Goal: Task Accomplishment & Management: Complete application form

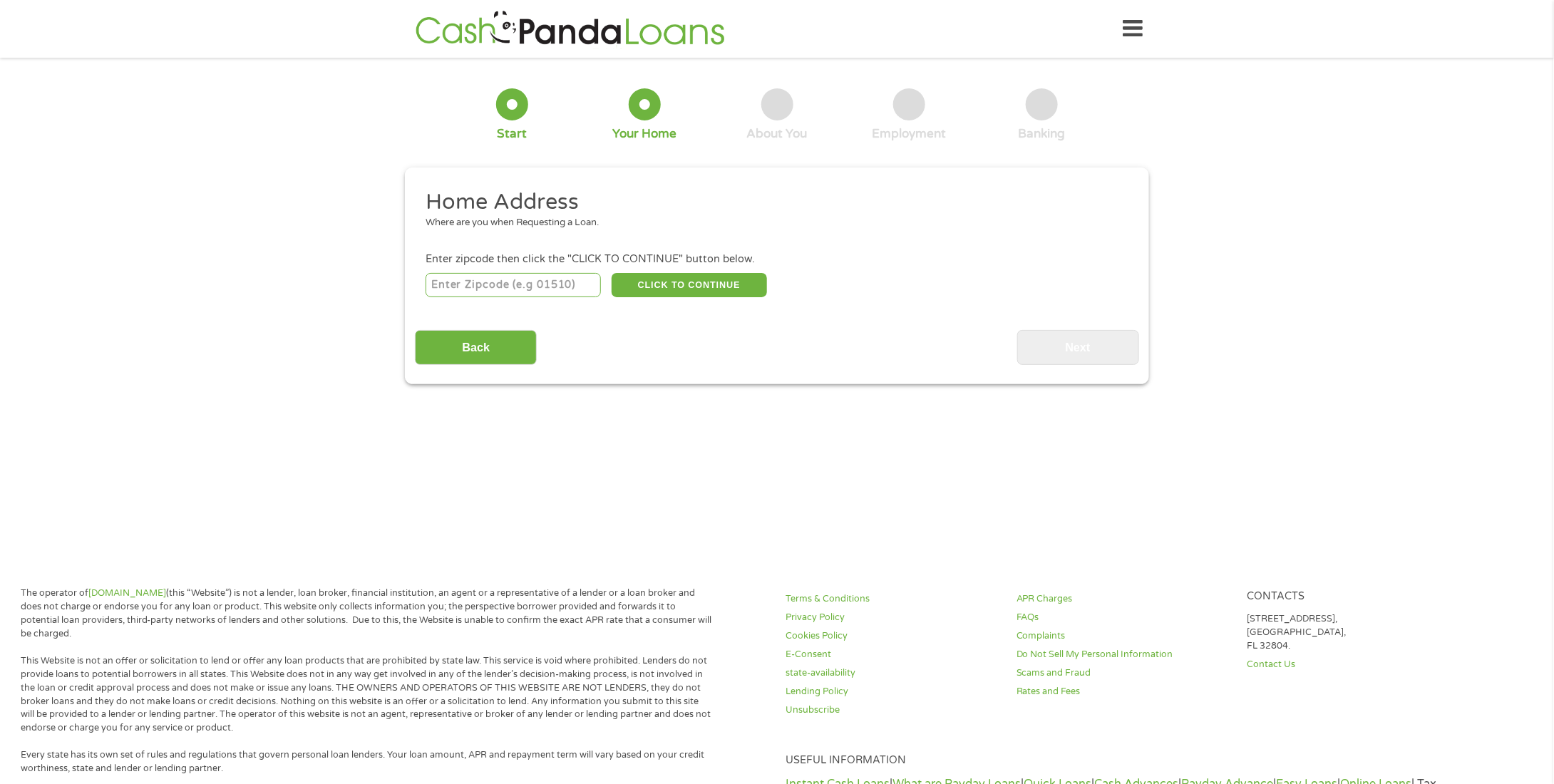
click at [511, 290] on input "number" at bounding box center [513, 285] width 176 height 24
type input "91950"
select select "California"
click at [657, 287] on button "CLICK TO CONTINUE" at bounding box center [689, 285] width 156 height 24
type input "91950"
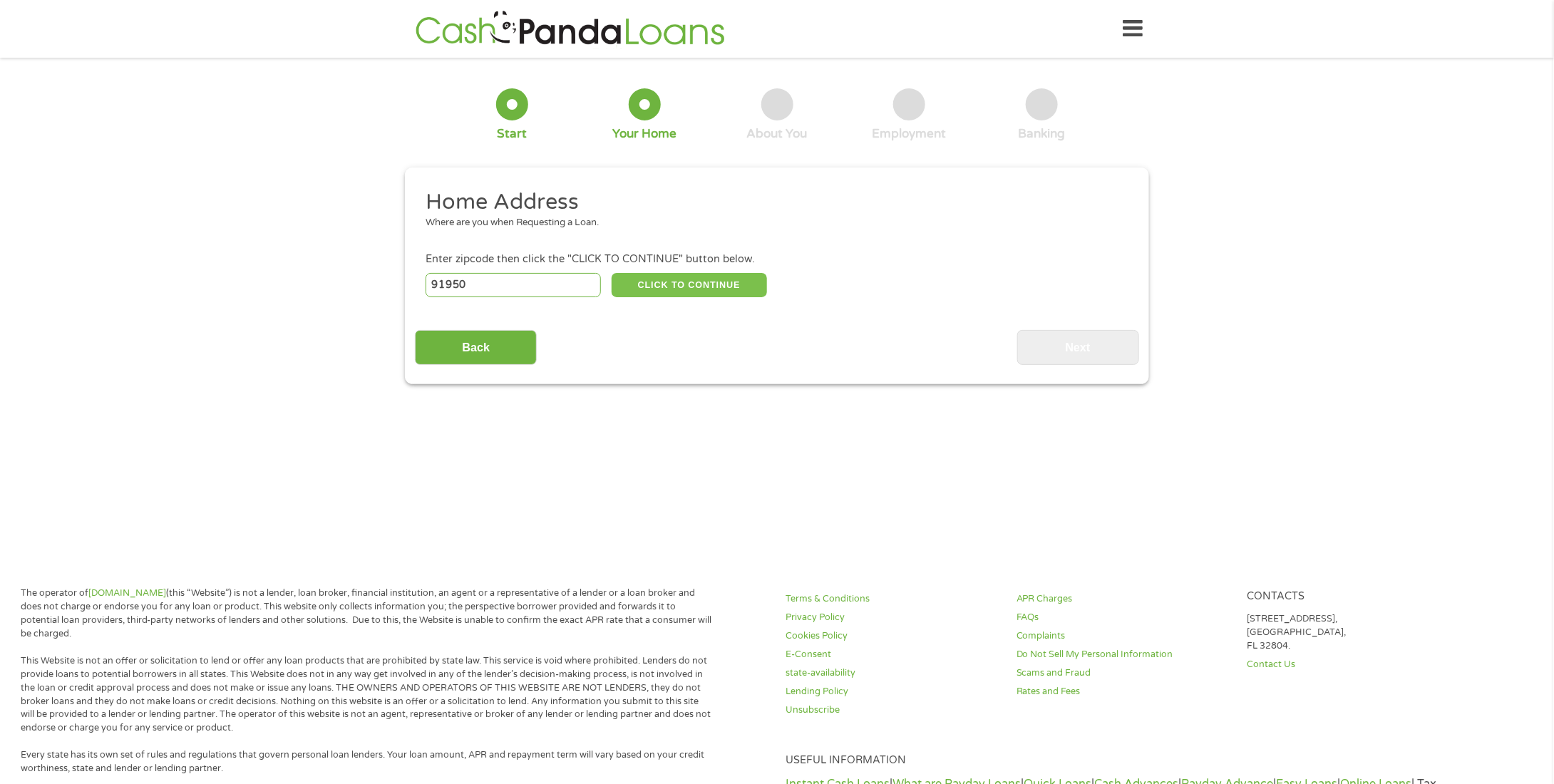
type input "National City"
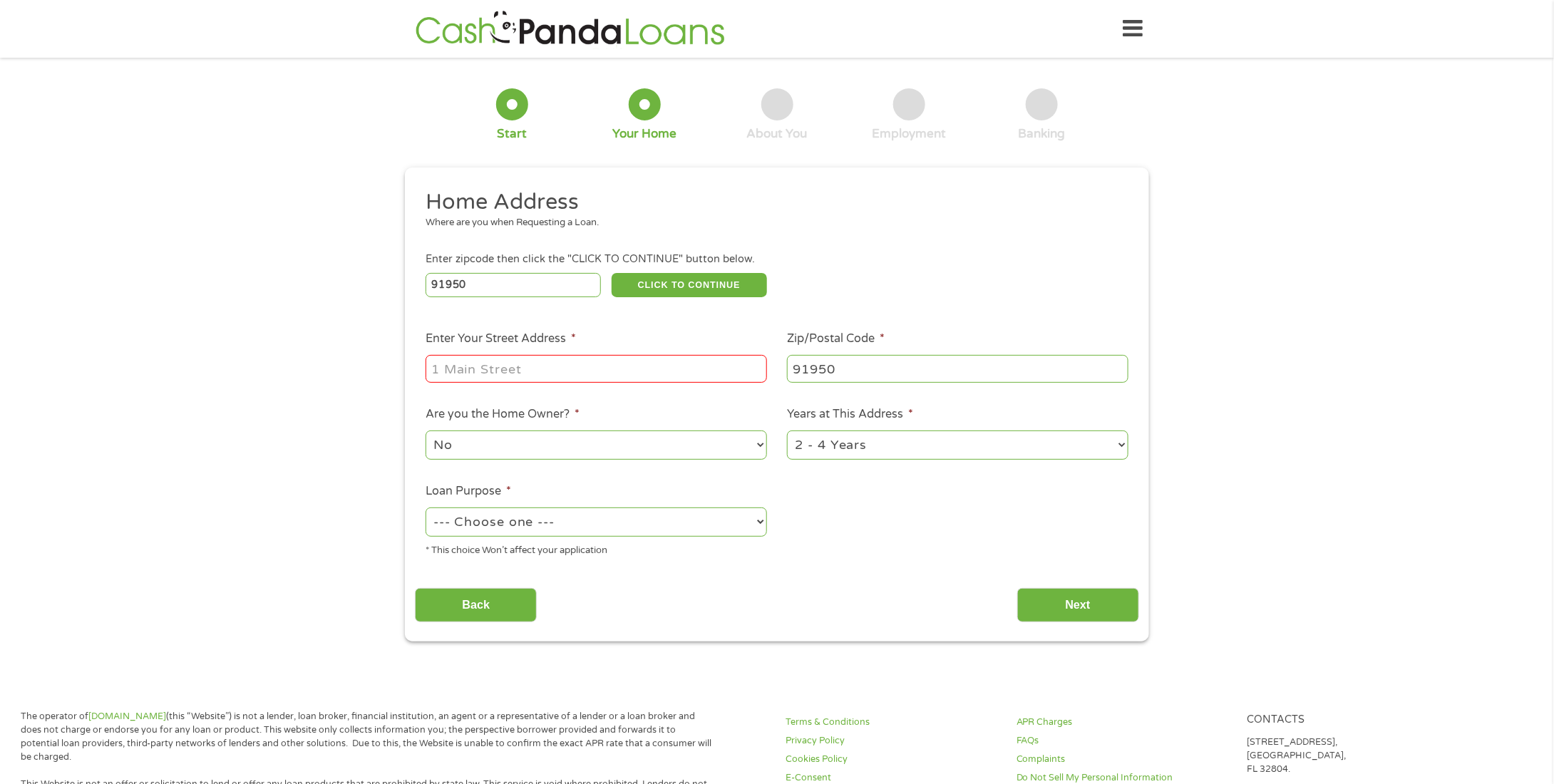
click at [491, 378] on input "Enter Your Street Address *" at bounding box center [597, 368] width 342 height 27
drag, startPoint x: 591, startPoint y: 368, endPoint x: 380, endPoint y: 379, distance: 211.3
click at [380, 379] on div "1 Start 2 Your Home 3 About You 4 Employment 5 Banking 6 This field is hidden w…" at bounding box center [777, 354] width 1554 height 574
type input "2434 seawind drive"
click at [885, 441] on select "1 Year or less 1 - 2 Years 2 - 4 Years Over 4 Years" at bounding box center [957, 445] width 342 height 29
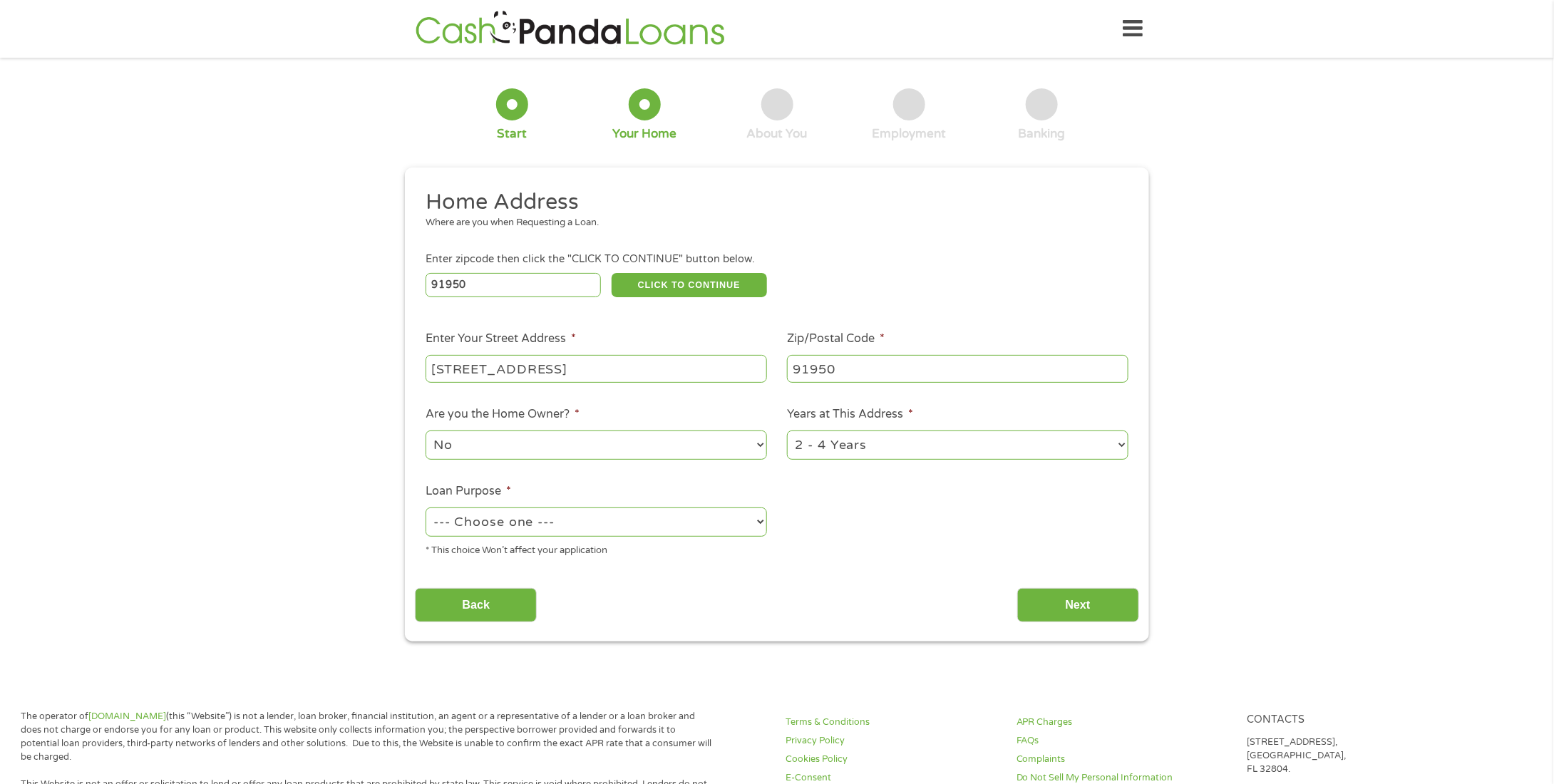
select select "60months"
click at [787, 432] on select "1 Year or less 1 - 2 Years 2 - 4 Years Over 4 Years" at bounding box center [957, 445] width 342 height 29
click at [705, 526] on select "--- Choose one --- Pay Bills Debt Consolidation Home Improvement Major Purchase…" at bounding box center [597, 522] width 342 height 29
select select "majorpurchase"
click at [426, 509] on select "--- Choose one --- Pay Bills Debt Consolidation Home Improvement Major Purchase…" at bounding box center [597, 522] width 342 height 29
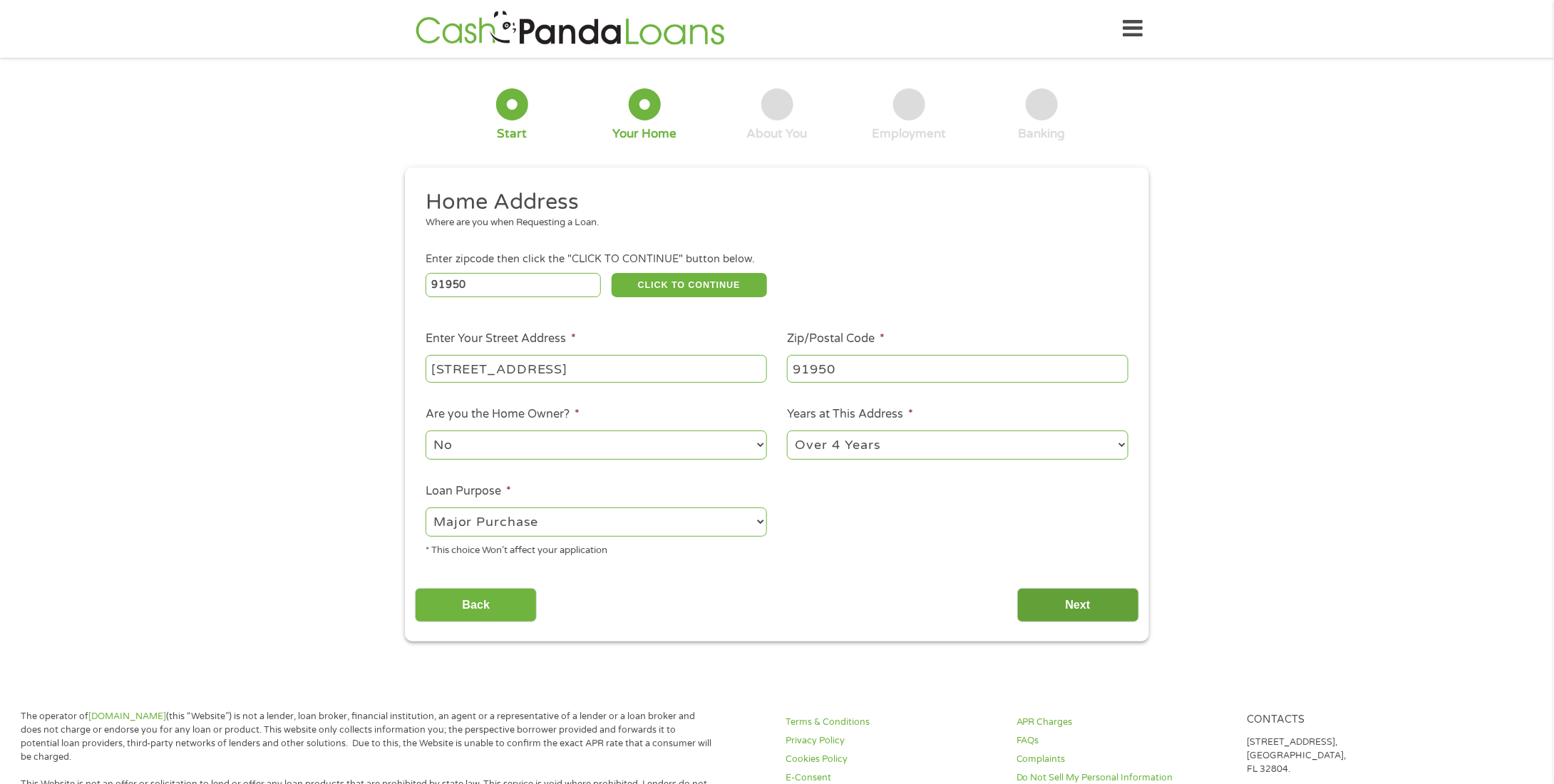
click at [1105, 612] on input "Next" at bounding box center [1078, 606] width 122 height 35
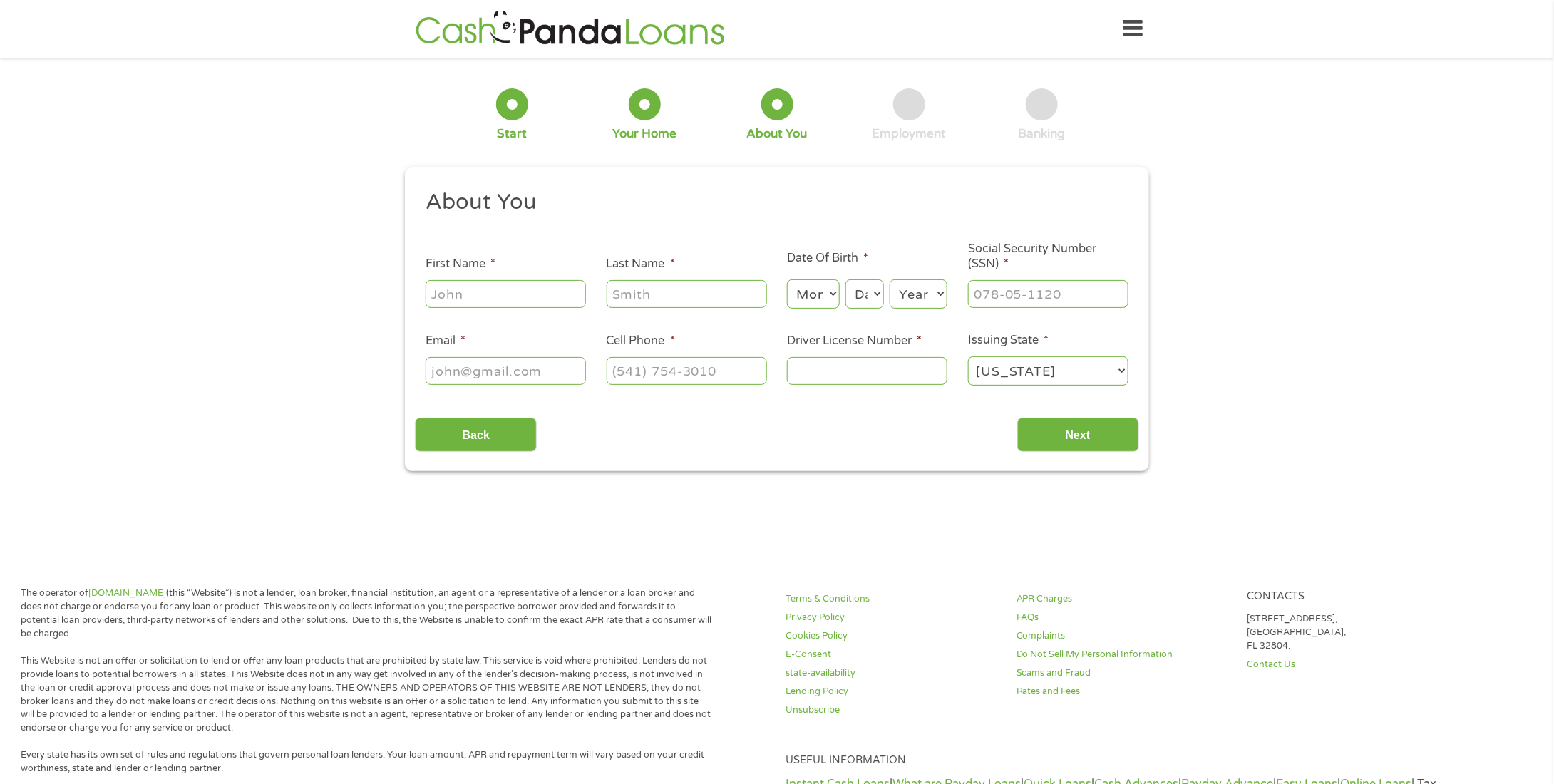
scroll to position [6, 6]
click at [492, 299] on input "First Name *" at bounding box center [506, 294] width 161 height 27
type input "kevin"
type input "Hooper"
type input "kevinhooper2@gmail.com"
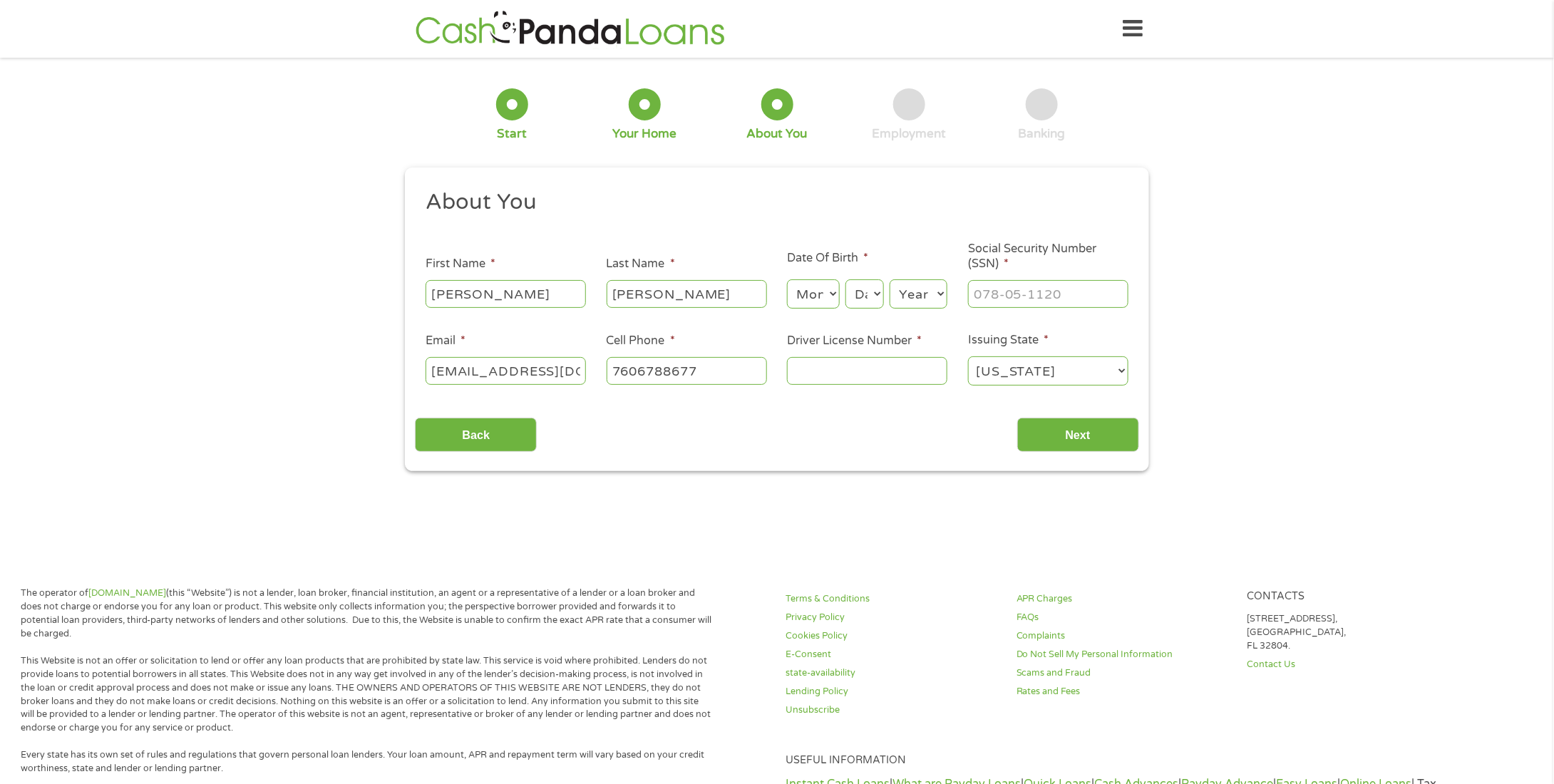
type input "(760) 678-8677"
type input "kevinhooper2@gmail.c(760) 678-8677om"
type input "(___) ___-____"
type input "kevinhooper2@gmail.c(760) 678-8677om"
click at [622, 365] on input "(___) ___-____" at bounding box center [687, 371] width 161 height 27
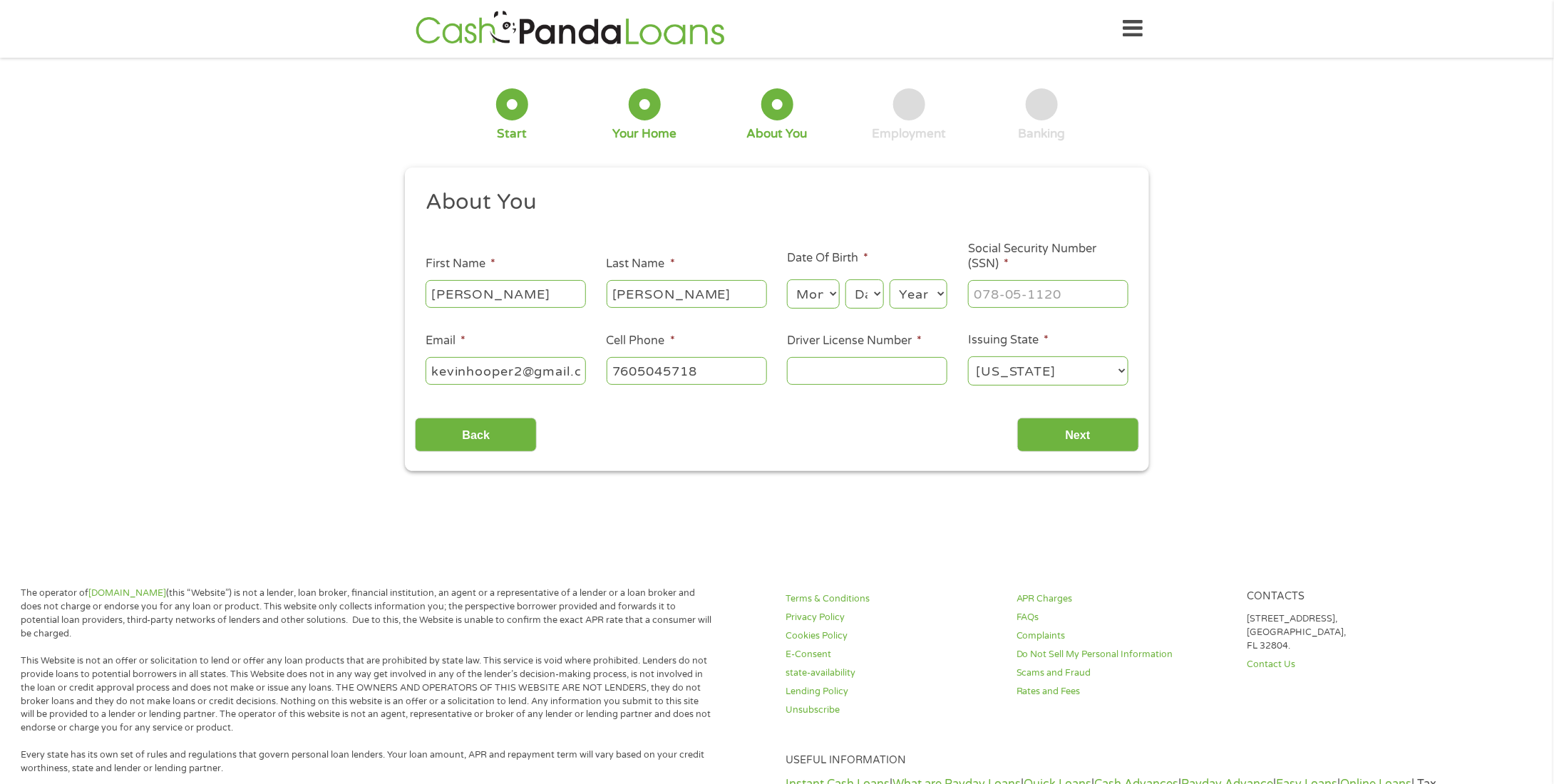
type input "(760) 504-5718"
click at [856, 368] on input "Driver License Number *" at bounding box center [867, 371] width 161 height 27
type input "f"
type input "F7488898"
click at [980, 302] on input "___-__-____" at bounding box center [1048, 294] width 161 height 27
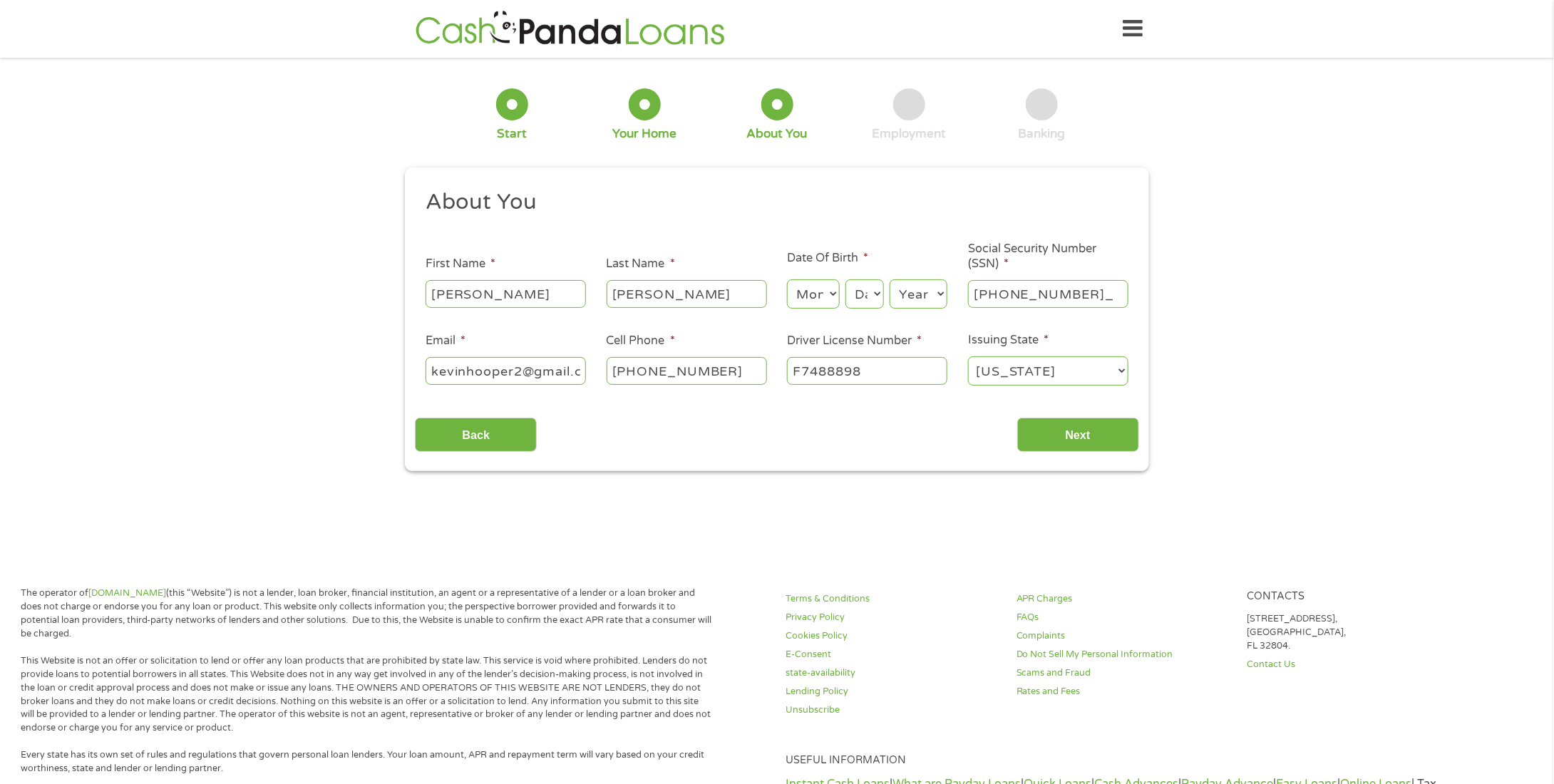
type input "543-47-5228"
click at [825, 294] on select "Month 1 2 3 4 5 6 7 8 9 10 11 12" at bounding box center [813, 294] width 52 height 29
select select "7"
click at [787, 280] on select "Month 1 2 3 4 5 6 7 8 9 10 11 12" at bounding box center [813, 294] width 52 height 29
click at [862, 289] on select "Day 1 2 3 4 5 6 7 8 9 10 11 12 13 14 15 16 17 18 19 20 21 22 23 24 25 26 27 28 …" at bounding box center [865, 294] width 39 height 29
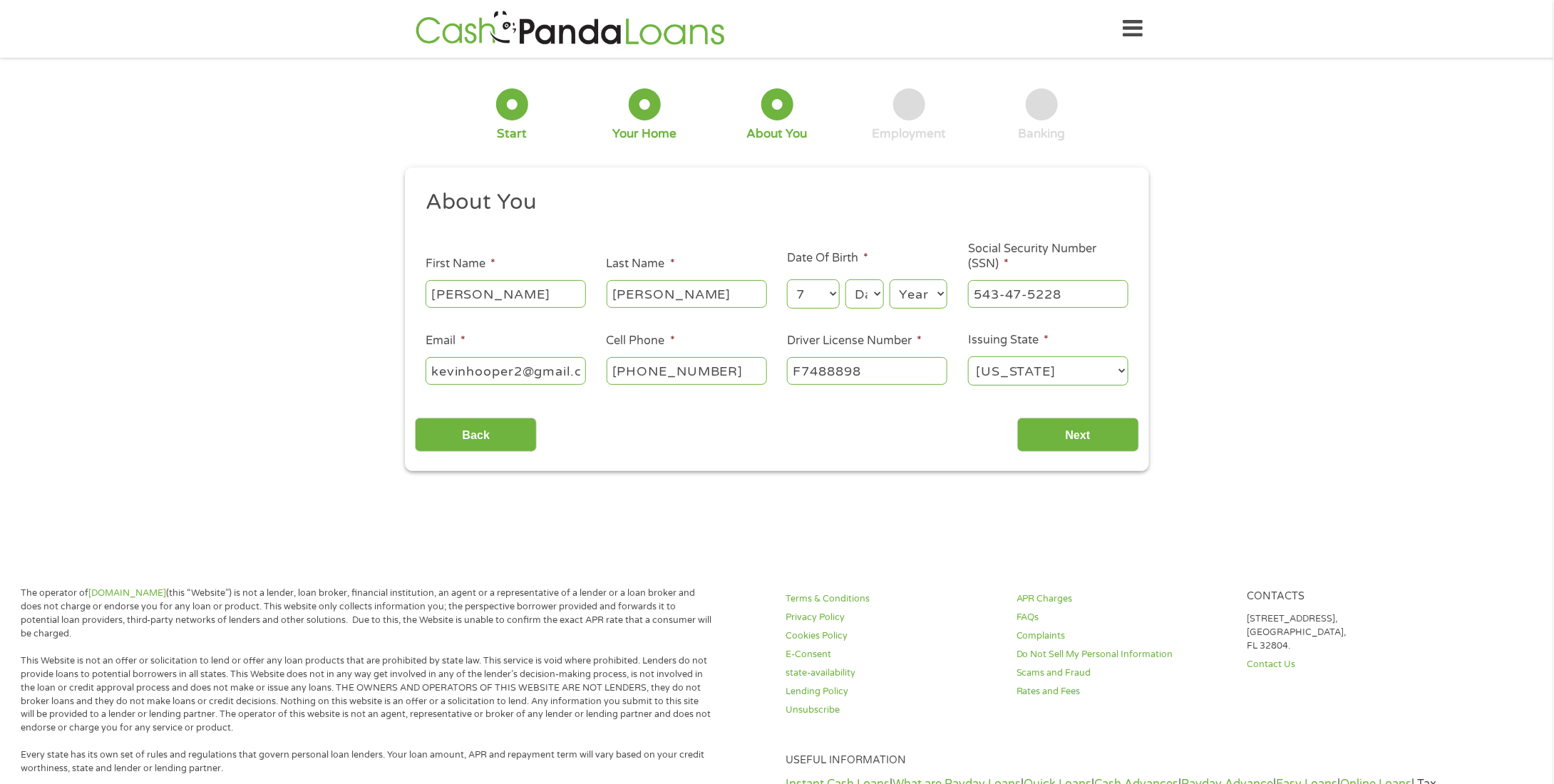
select select "26"
click at [846, 280] on select "Day 1 2 3 4 5 6 7 8 9 10 11 12 13 14 15 16 17 18 19 20 21 22 23 24 25 26 27 28 …" at bounding box center [865, 294] width 39 height 29
click at [919, 300] on select "Year 2007 2006 2005 2004 2003 2002 2001 2000 1999 1998 1997 1996 1995 1994 1993…" at bounding box center [918, 294] width 58 height 29
select select "1990"
click at [889, 280] on select "Year 2007 2006 2005 2004 2003 2002 2001 2000 1999 1998 1997 1996 1995 1994 1993…" at bounding box center [918, 294] width 58 height 29
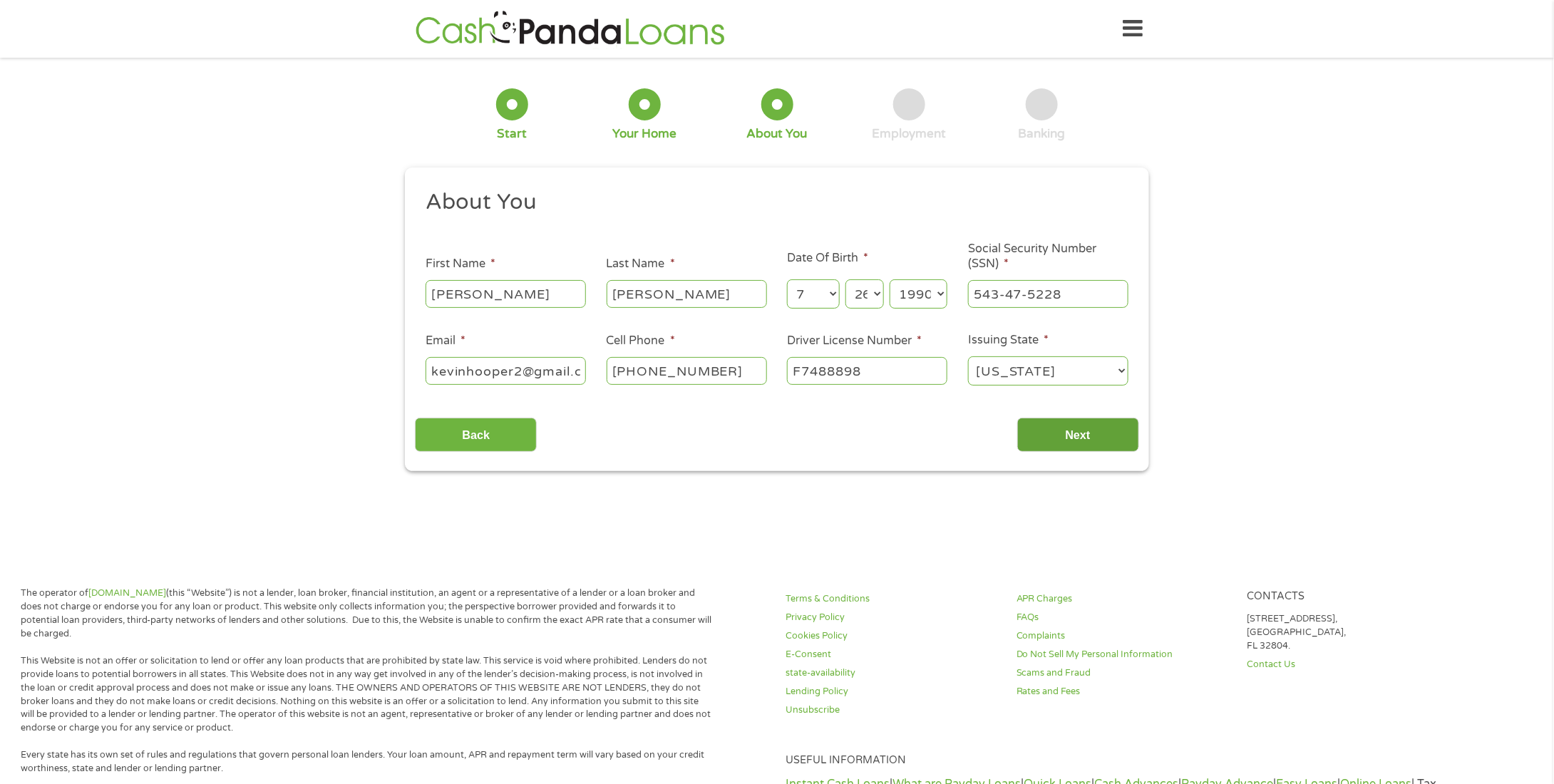
click at [1081, 440] on input "Next" at bounding box center [1078, 436] width 122 height 35
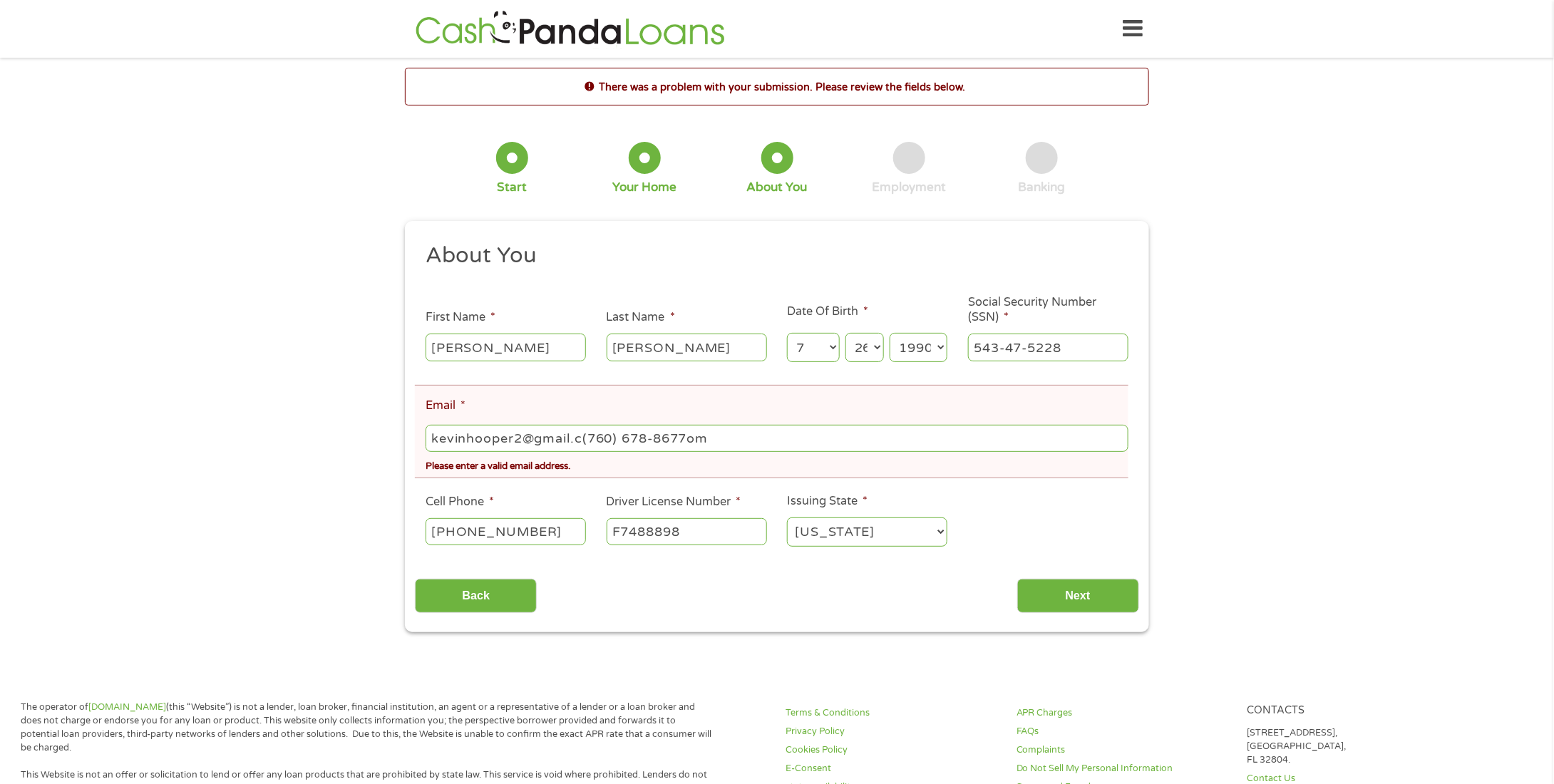
click at [739, 441] on input "kevinhooper2@gmail.c(760) 678-8677om" at bounding box center [777, 438] width 703 height 27
type input "kevinhooper2@gmail.com"
click at [1033, 600] on input "Next" at bounding box center [1078, 596] width 122 height 35
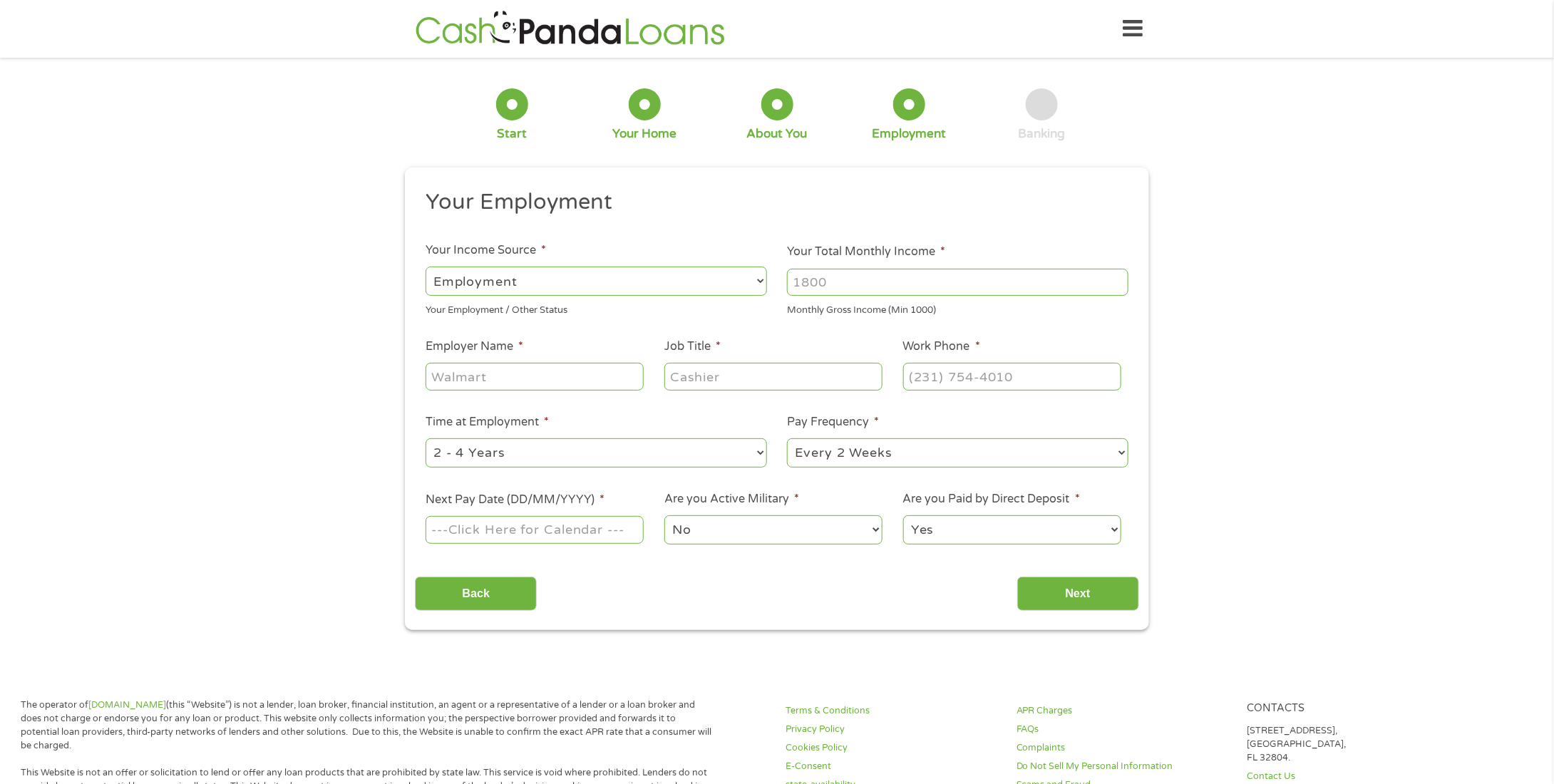
click at [589, 287] on select "--- Choose one --- Employment Self Employed Benefits" at bounding box center [597, 281] width 342 height 29
click at [426, 267] on select "--- Choose one --- Employment Self Employed Benefits" at bounding box center [597, 281] width 342 height 29
click at [839, 290] on input "Your Total Monthly Income *" at bounding box center [957, 282] width 342 height 27
type input "4304"
click at [500, 385] on input "Employer Name *" at bounding box center [534, 376] width 218 height 27
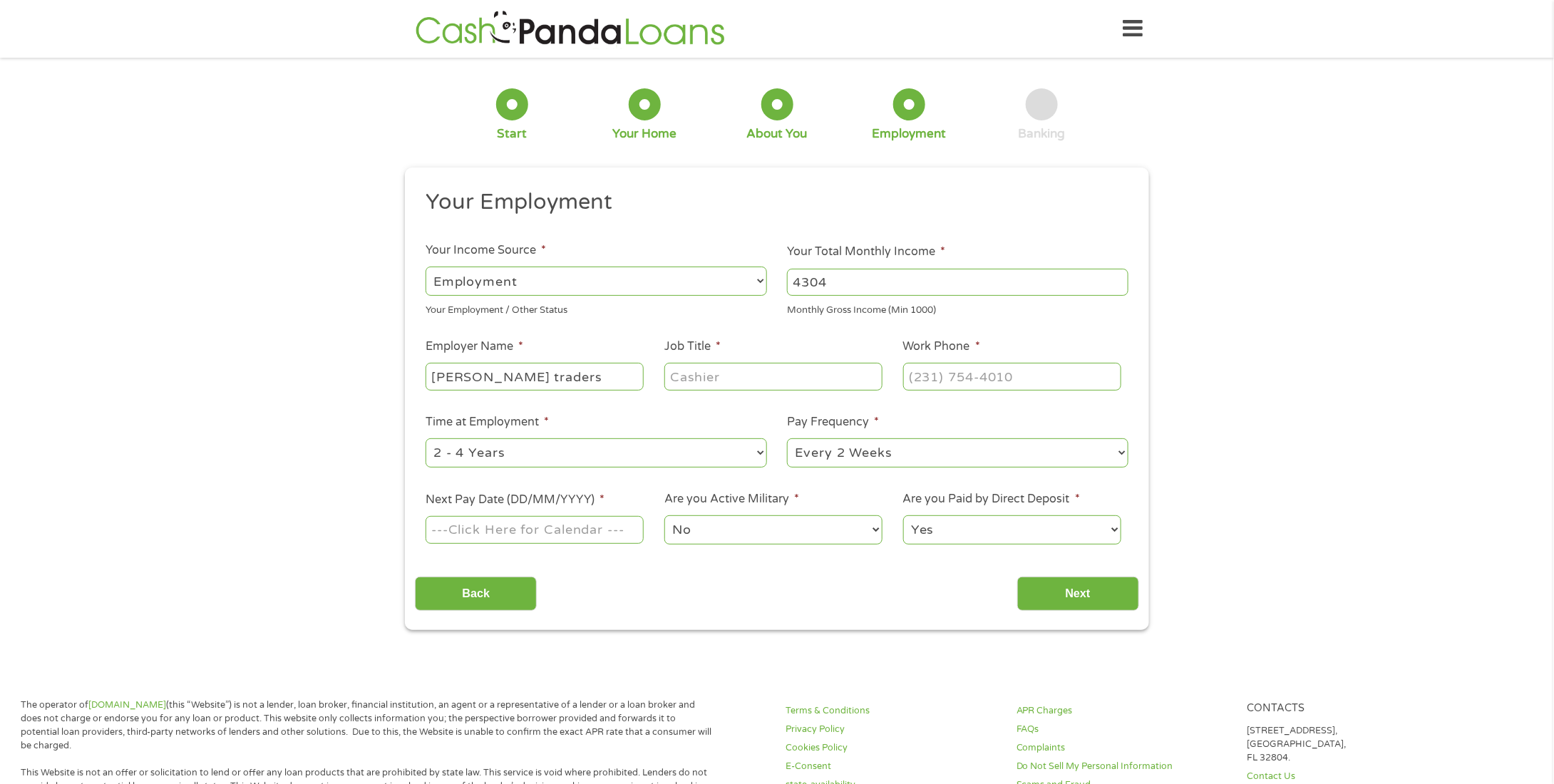
type input "Hudson traders"
click at [745, 375] on input "Job Title *" at bounding box center [773, 376] width 218 height 27
type input "warehouse manager"
type input "(___) ___-____"
click at [913, 377] on input "(___) ___-____" at bounding box center [1012, 376] width 218 height 27
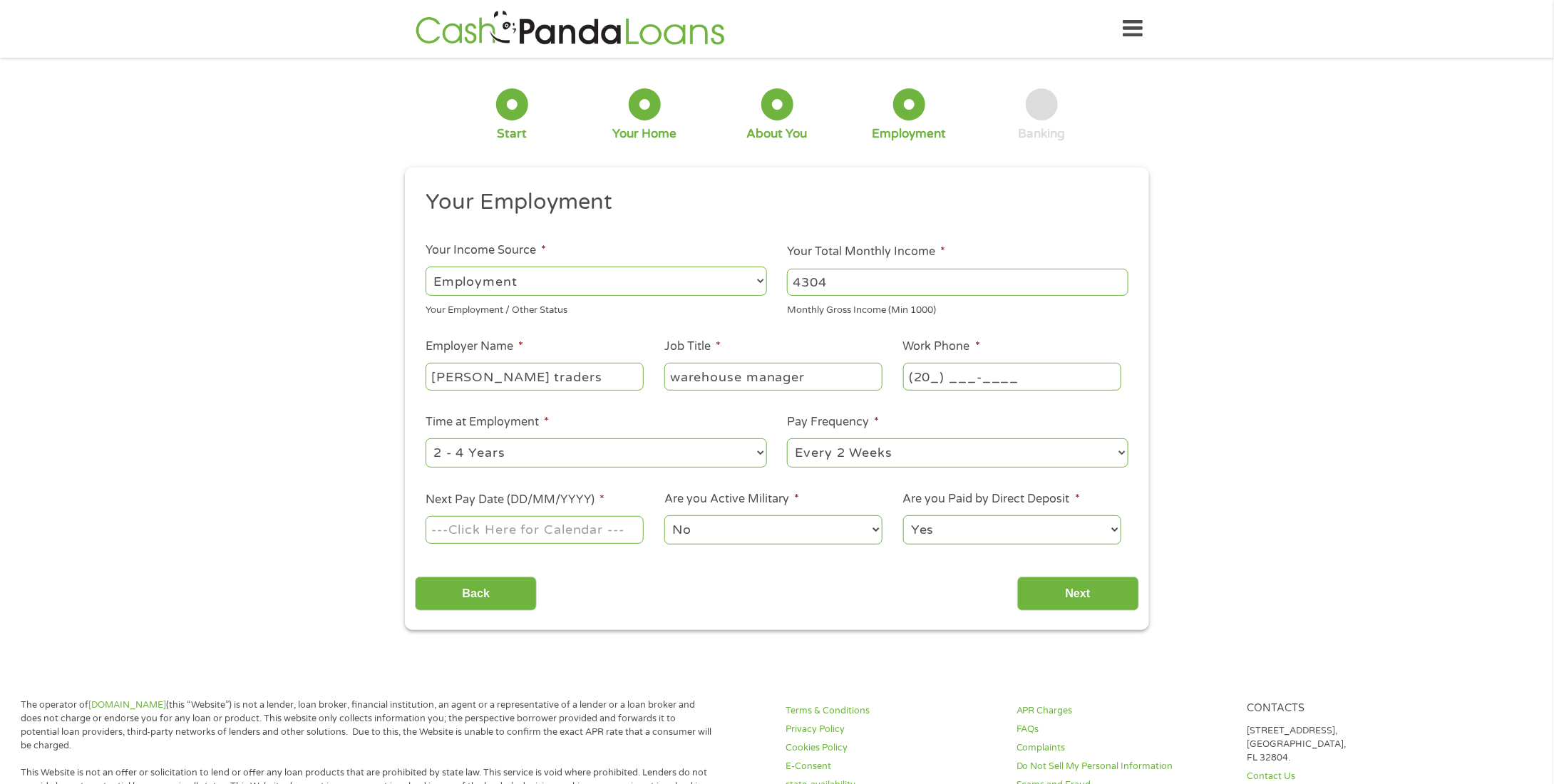
type input "(201) ___-____"
type input "(201) 917-____"
type input "(___) ___-____"
type input "(201) 917-3044"
click at [708, 453] on select "--- Choose one --- 1 Year or less 1 - 2 Years 2 - 4 Years Over 4 Years" at bounding box center [597, 453] width 342 height 29
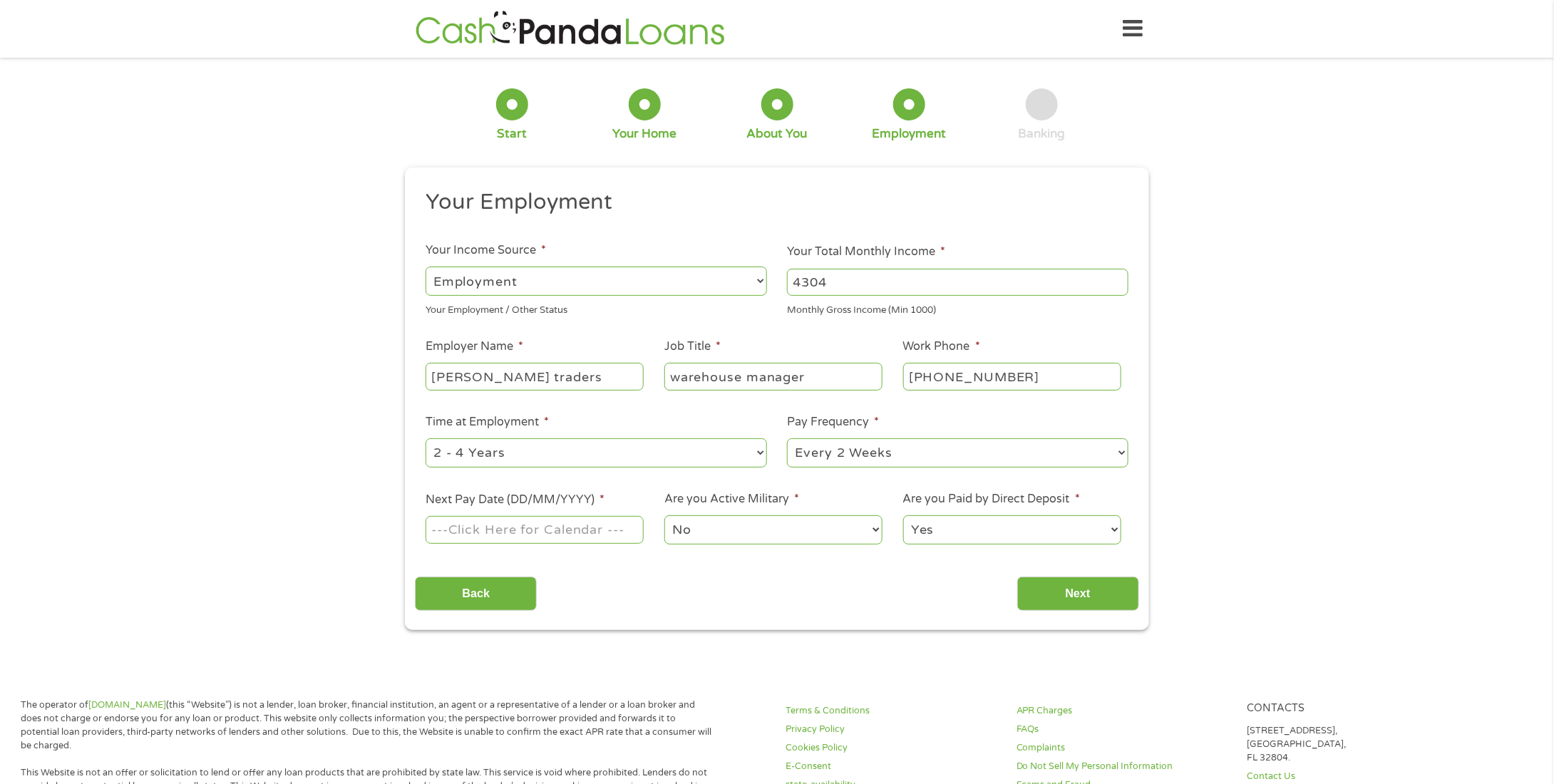
select select "60months"
click at [426, 439] on select "--- Choose one --- 1 Year or less 1 - 2 Years 2 - 4 Years Over 4 Years" at bounding box center [597, 453] width 342 height 29
click at [861, 445] on select "--- Choose one --- Every 2 Weeks Every Week Monthly Semi-Monthly" at bounding box center [957, 453] width 342 height 29
click at [787, 439] on select "--- Choose one --- Every 2 Weeks Every Week Monthly Semi-Monthly" at bounding box center [957, 453] width 342 height 29
click at [515, 538] on body "Home Get Loan Offer How it works FAQs Blog Cash Loans Quick Loans Online Loans …" at bounding box center [777, 744] width 1554 height 1489
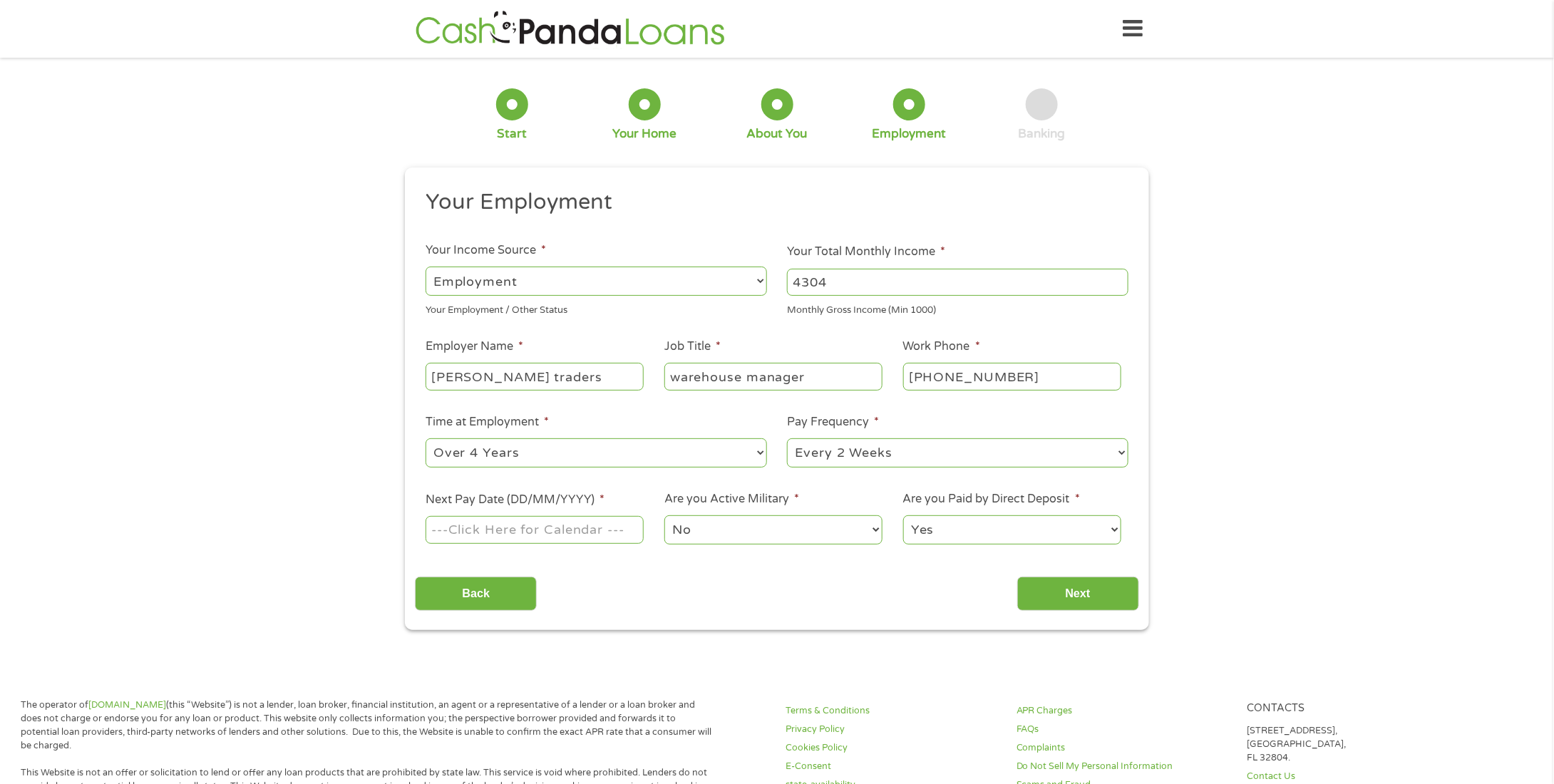
click at [513, 537] on input "Next Pay Date (DD/MM/YYYY) *" at bounding box center [534, 529] width 218 height 27
type input "15/10/2025"
click at [1090, 597] on input "Next" at bounding box center [1078, 594] width 122 height 35
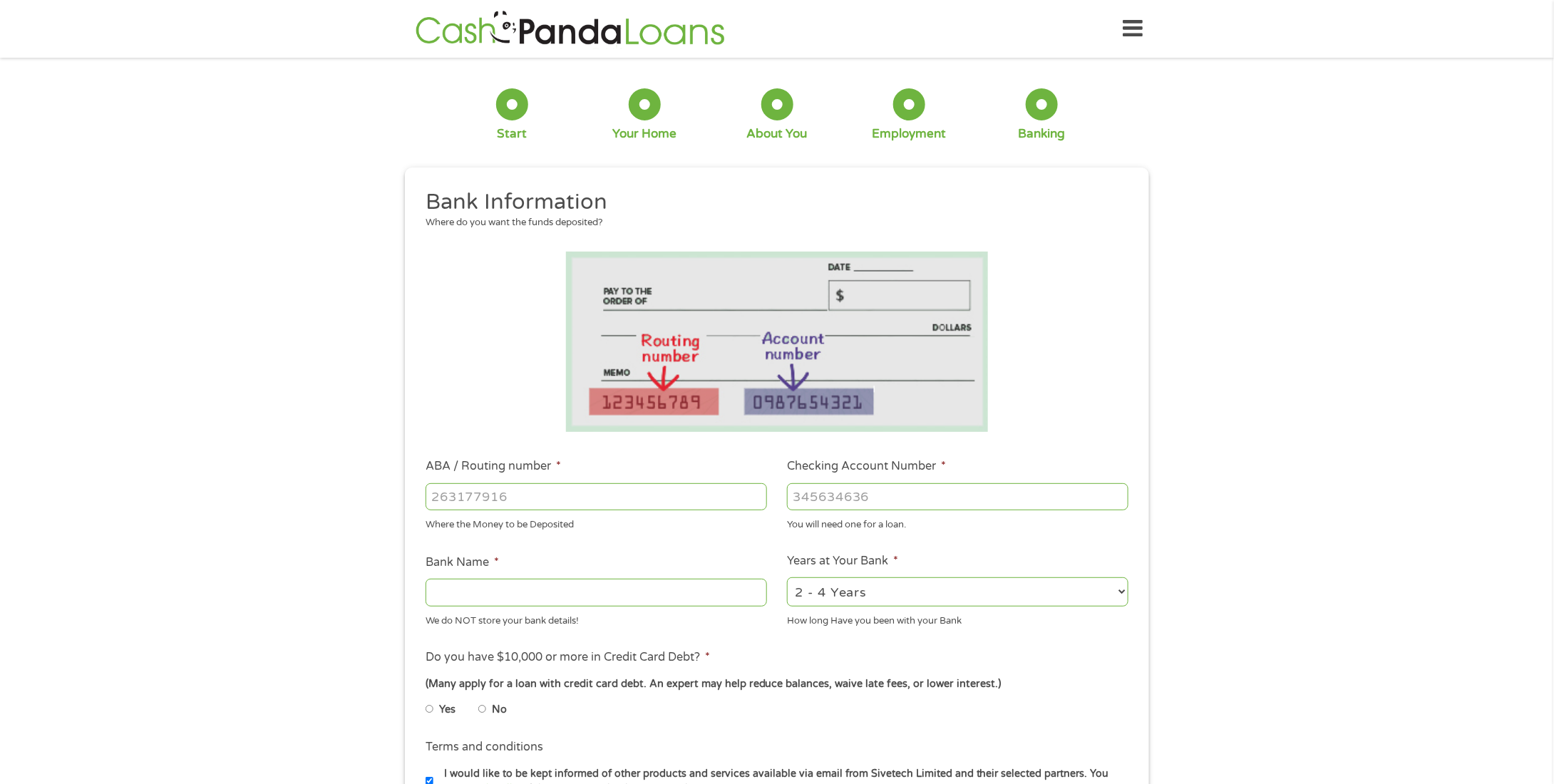
click at [489, 502] on input "ABA / Routing number *" at bounding box center [597, 496] width 342 height 27
type input "031101279"
type input "THE BANCORP BANK"
type input "031101279"
type input "450376454859068"
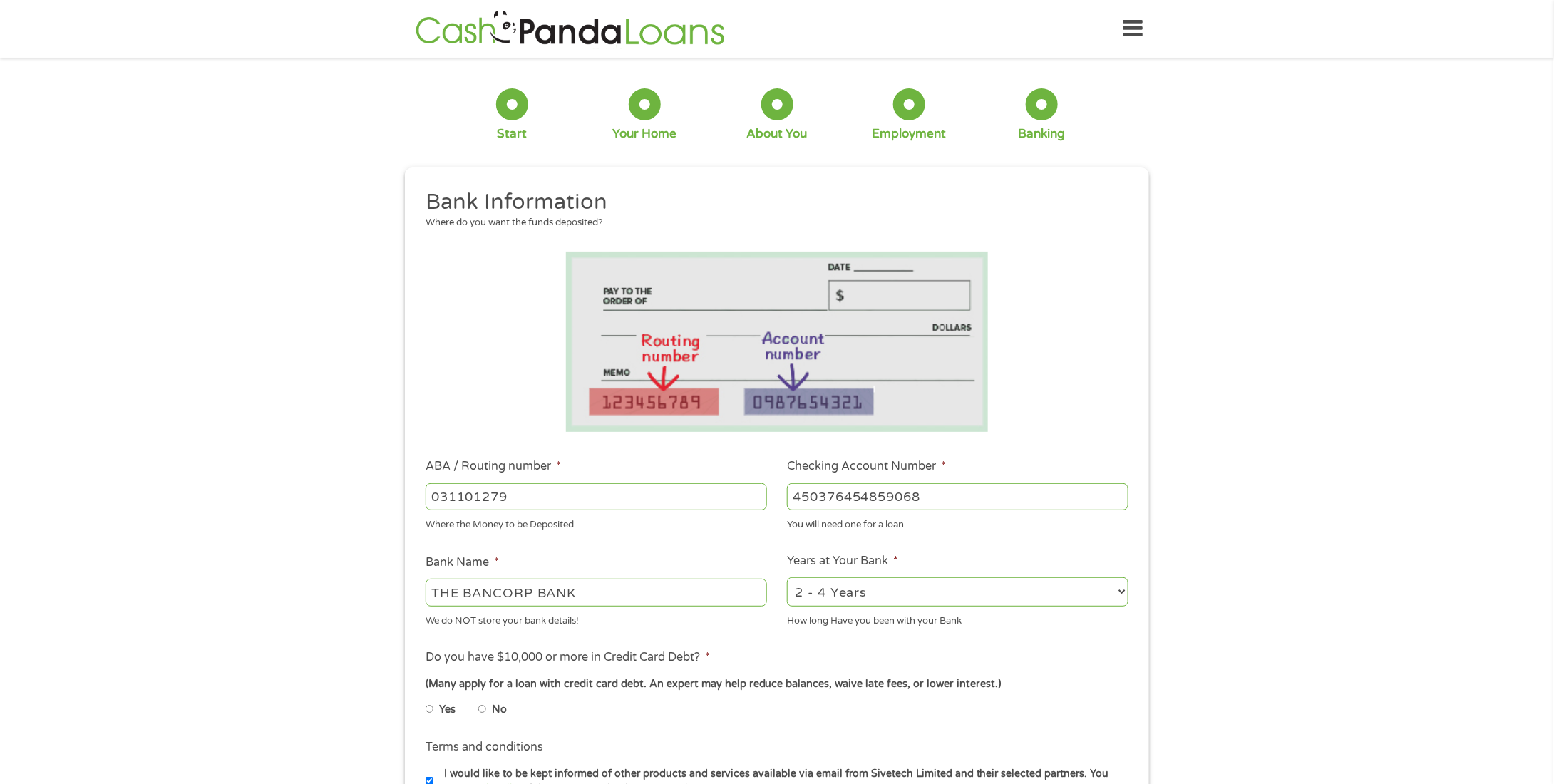
drag, startPoint x: 621, startPoint y: 596, endPoint x: 409, endPoint y: 594, distance: 212.0
click at [409, 594] on div "This field is hidden when viewing the form gclid CjwKCAjwxfjGBhAUEiwAKWPwDqrWwt…" at bounding box center [777, 569] width 745 height 805
type input "chime"
click at [956, 588] on select "2 - 4 Years 6 - 12 Months 1 - 2 Years Over 4 Years" at bounding box center [957, 591] width 342 height 29
click at [787, 578] on select "2 - 4 Years 6 - 12 Months 1 - 2 Years Over 4 Years" at bounding box center [957, 591] width 342 height 29
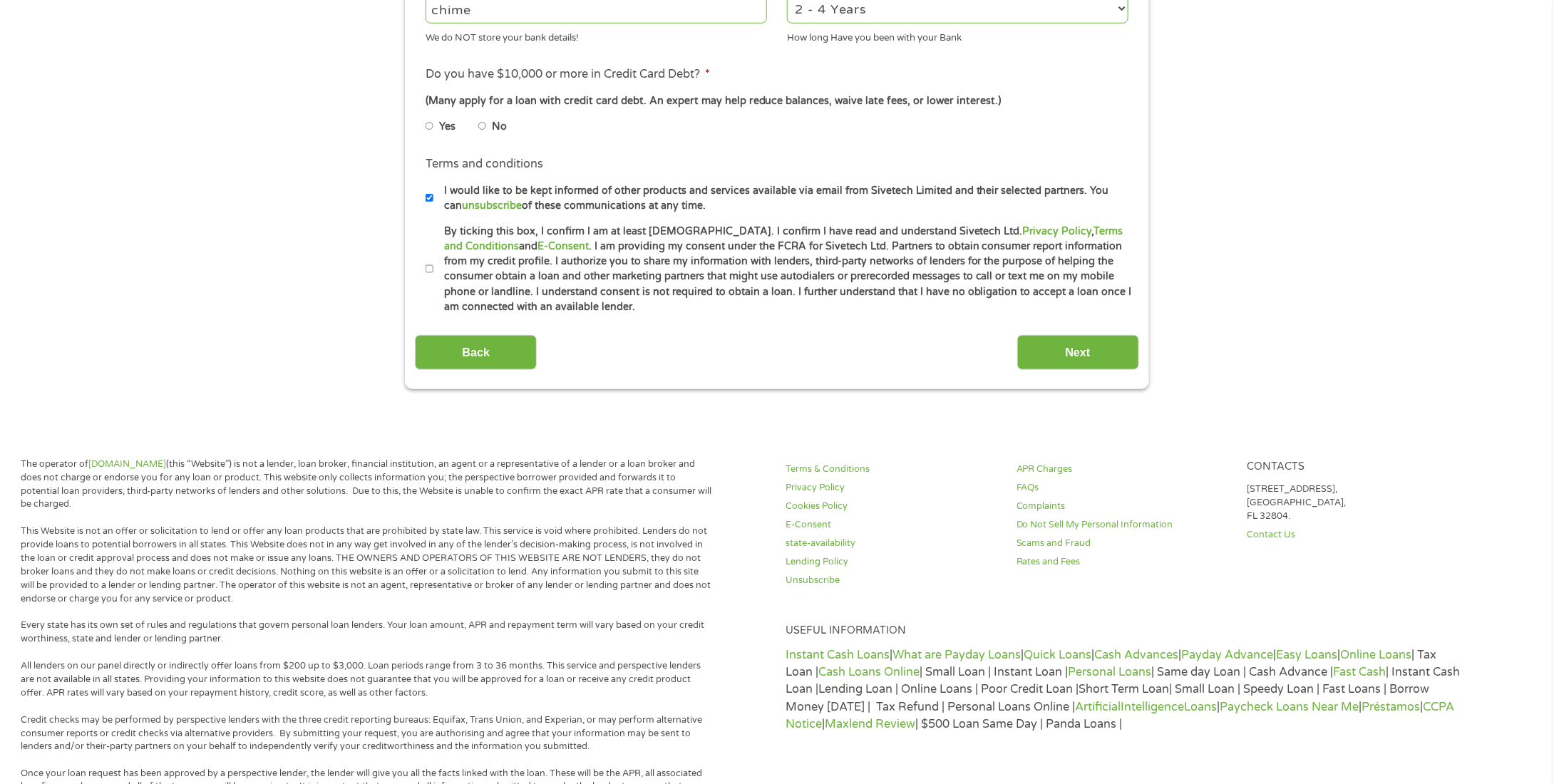
scroll to position [662, 0]
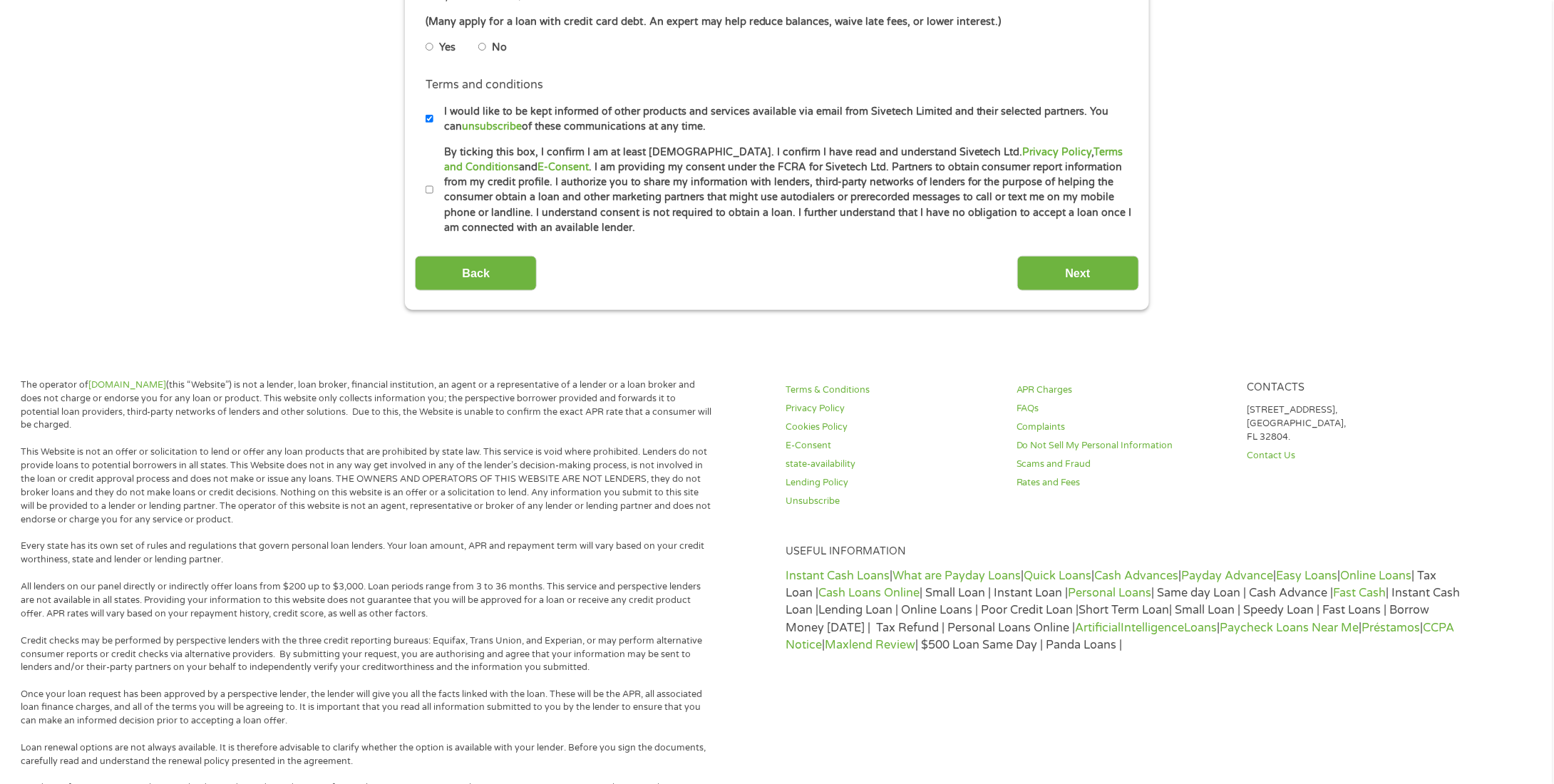
click at [485, 45] on input "No" at bounding box center [483, 46] width 8 height 23
radio input "true"
click at [431, 188] on input "By ticking this box, I confirm I am at least 18 years old. I confirm I have rea…" at bounding box center [430, 190] width 8 height 23
checkbox input "true"
click at [1108, 273] on input "Next" at bounding box center [1078, 273] width 122 height 35
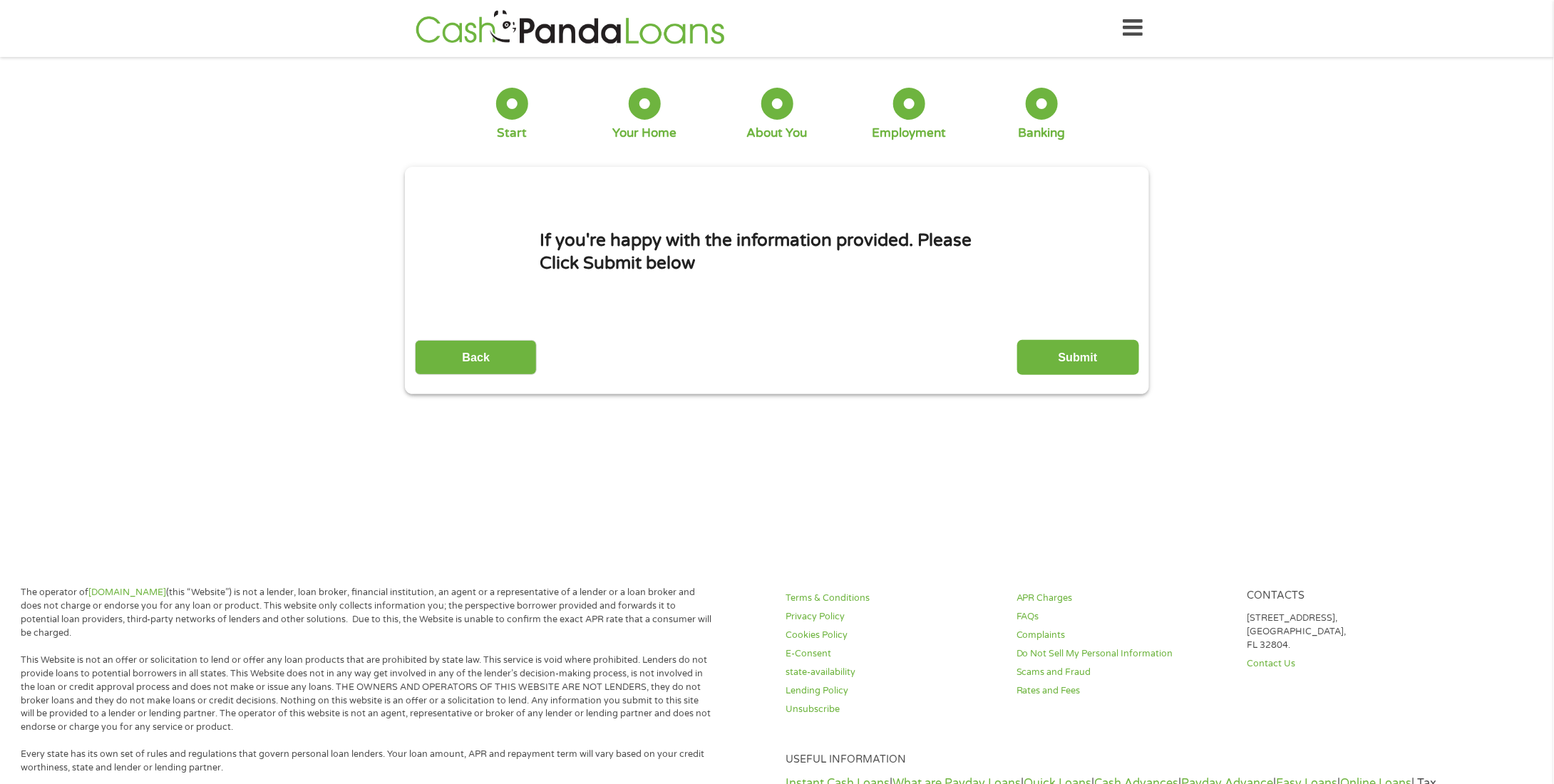
scroll to position [0, 0]
click at [1084, 363] on input "Submit" at bounding box center [1078, 358] width 122 height 35
